Goal: Task Accomplishment & Management: Use online tool/utility

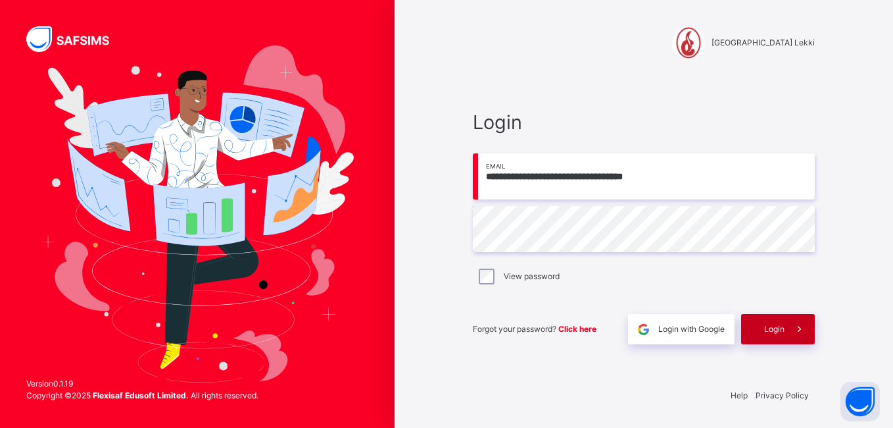
click at [789, 337] on span at bounding box center [800, 329] width 30 height 30
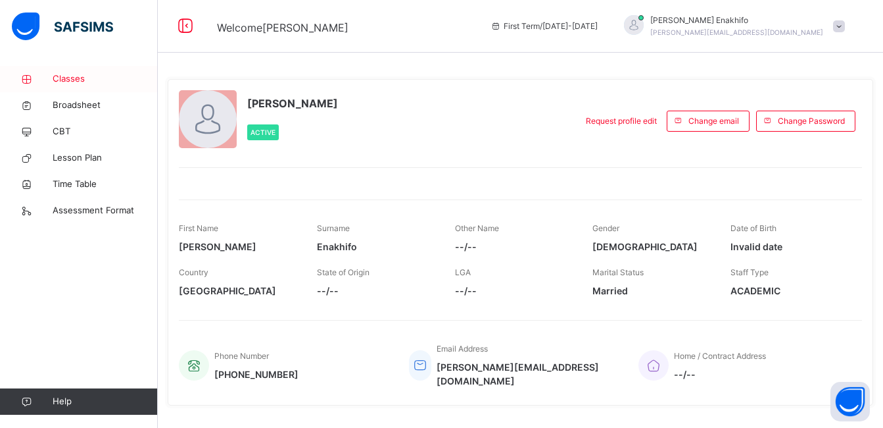
click at [66, 79] on span "Classes" at bounding box center [105, 78] width 105 height 13
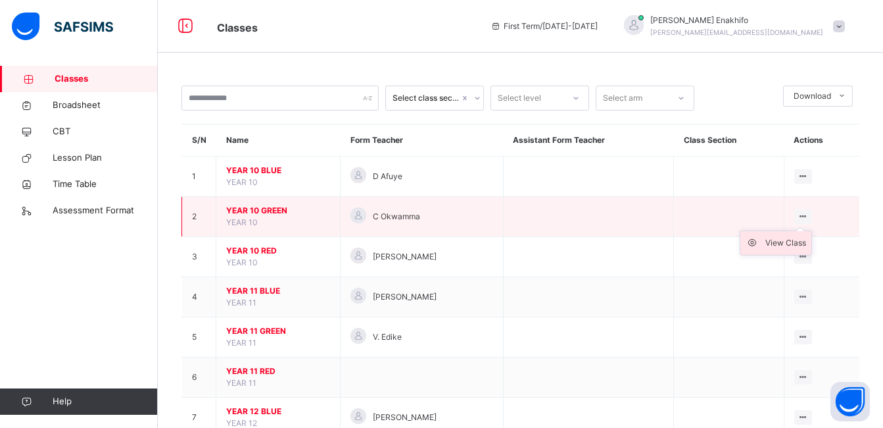
click at [781, 240] on div "View Class" at bounding box center [786, 242] width 41 height 13
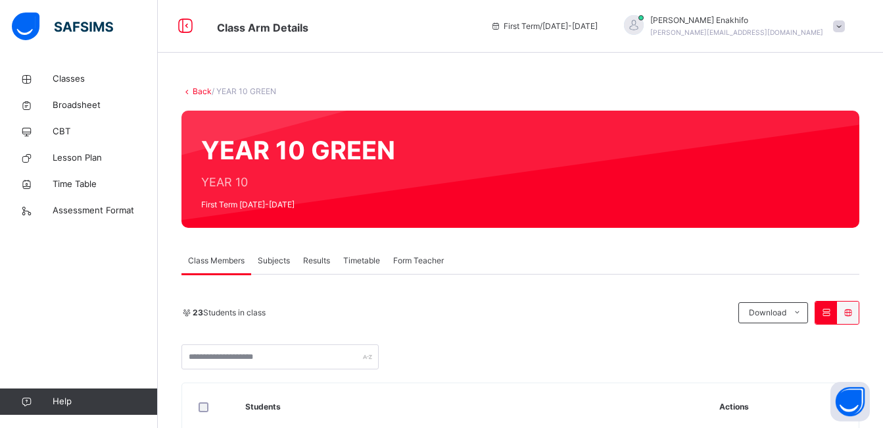
click at [281, 257] on span "Subjects" at bounding box center [274, 261] width 32 height 12
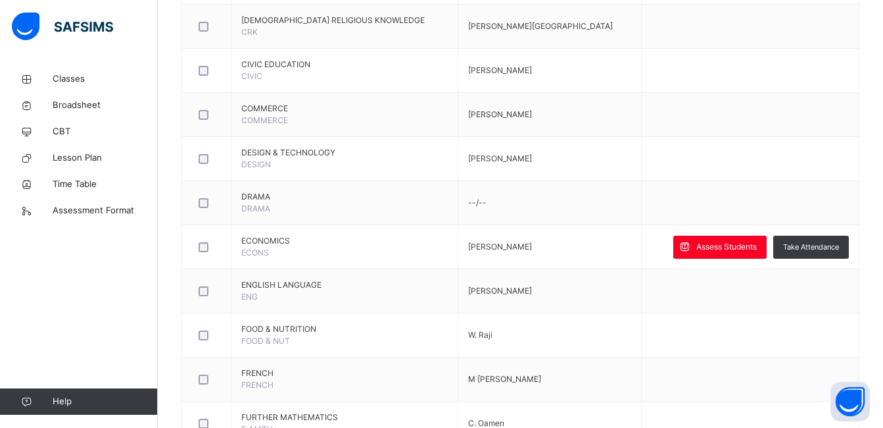
scroll to position [597, 0]
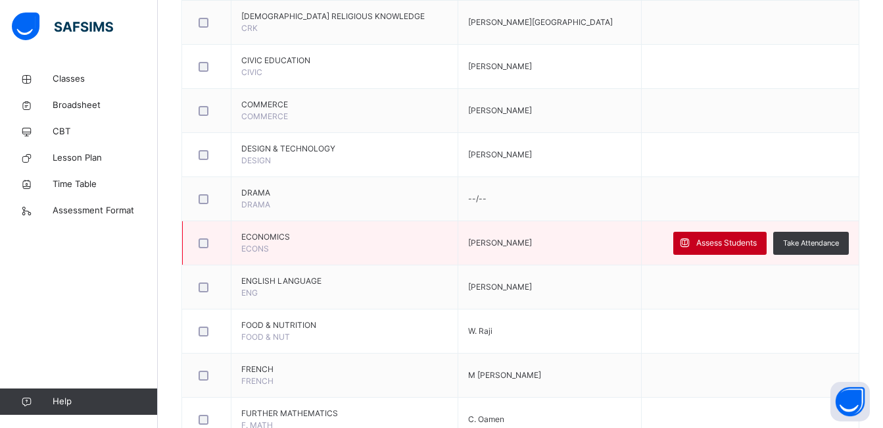
click at [740, 242] on span "Assess Students" at bounding box center [727, 243] width 61 height 12
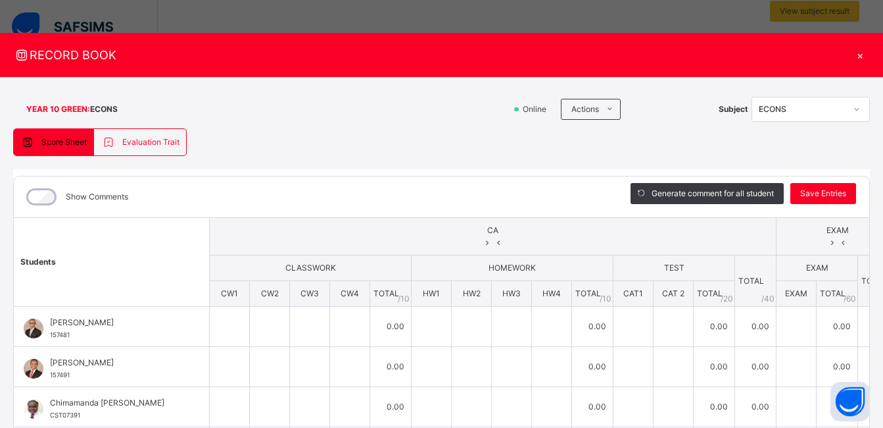
scroll to position [291, 0]
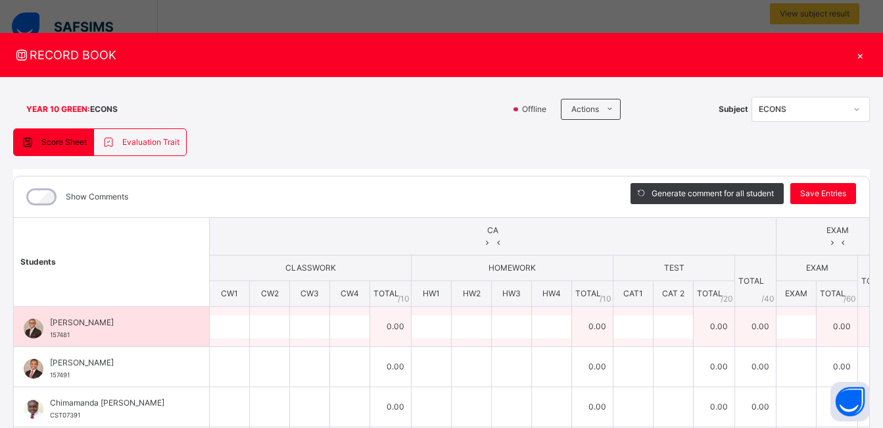
click at [129, 316] on span "[PERSON_NAME]" at bounding box center [115, 322] width 130 height 12
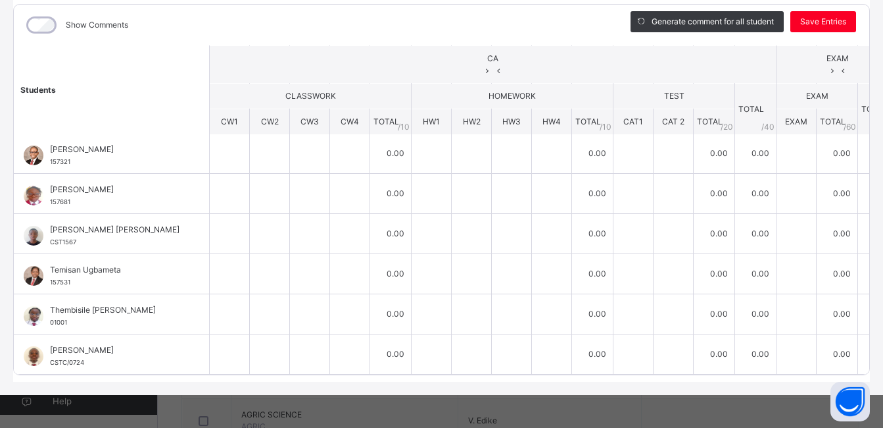
scroll to position [0, 0]
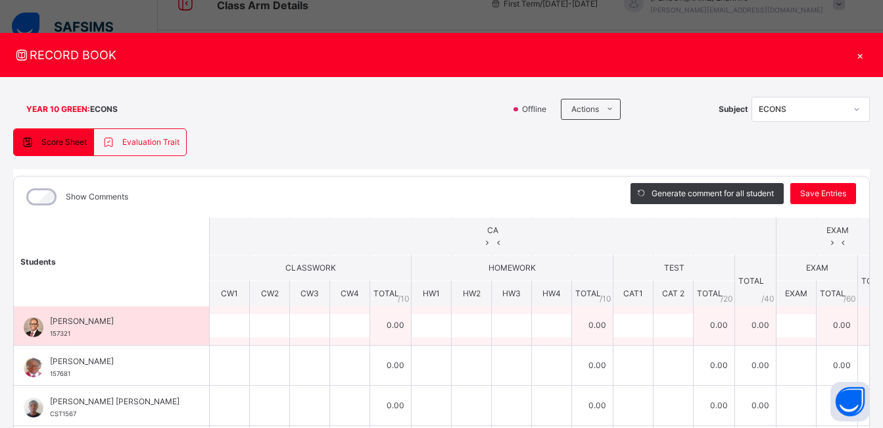
click at [199, 329] on div "[PERSON_NAME] 157321" at bounding box center [111, 324] width 195 height 39
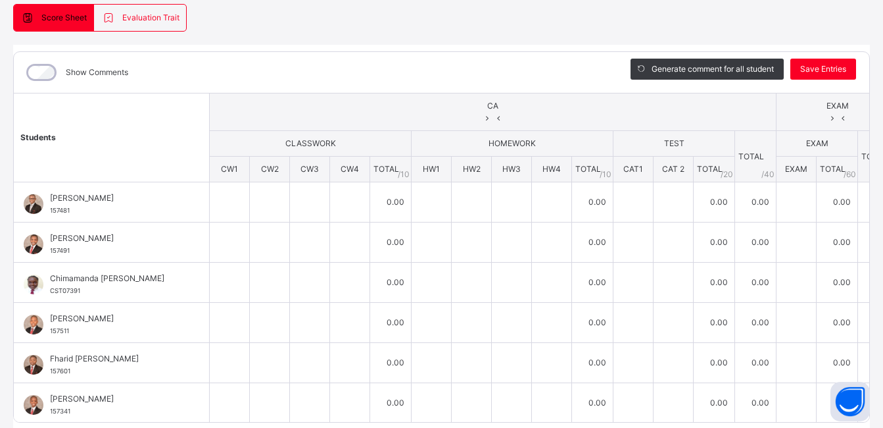
scroll to position [124, 0]
